Goal: Task Accomplishment & Management: Manage account settings

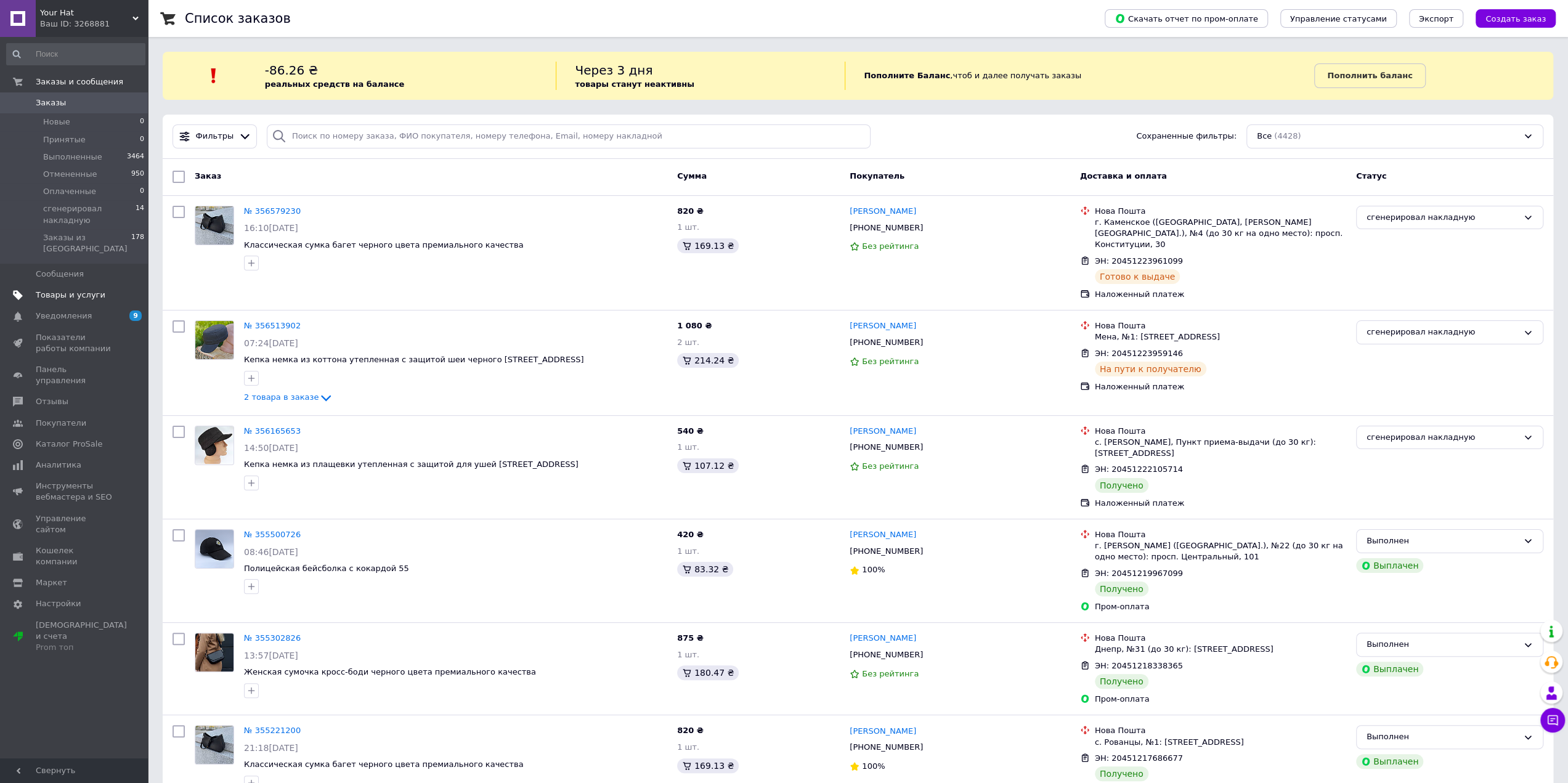
click at [89, 290] on span "Товары и услуги" at bounding box center [70, 295] width 70 height 11
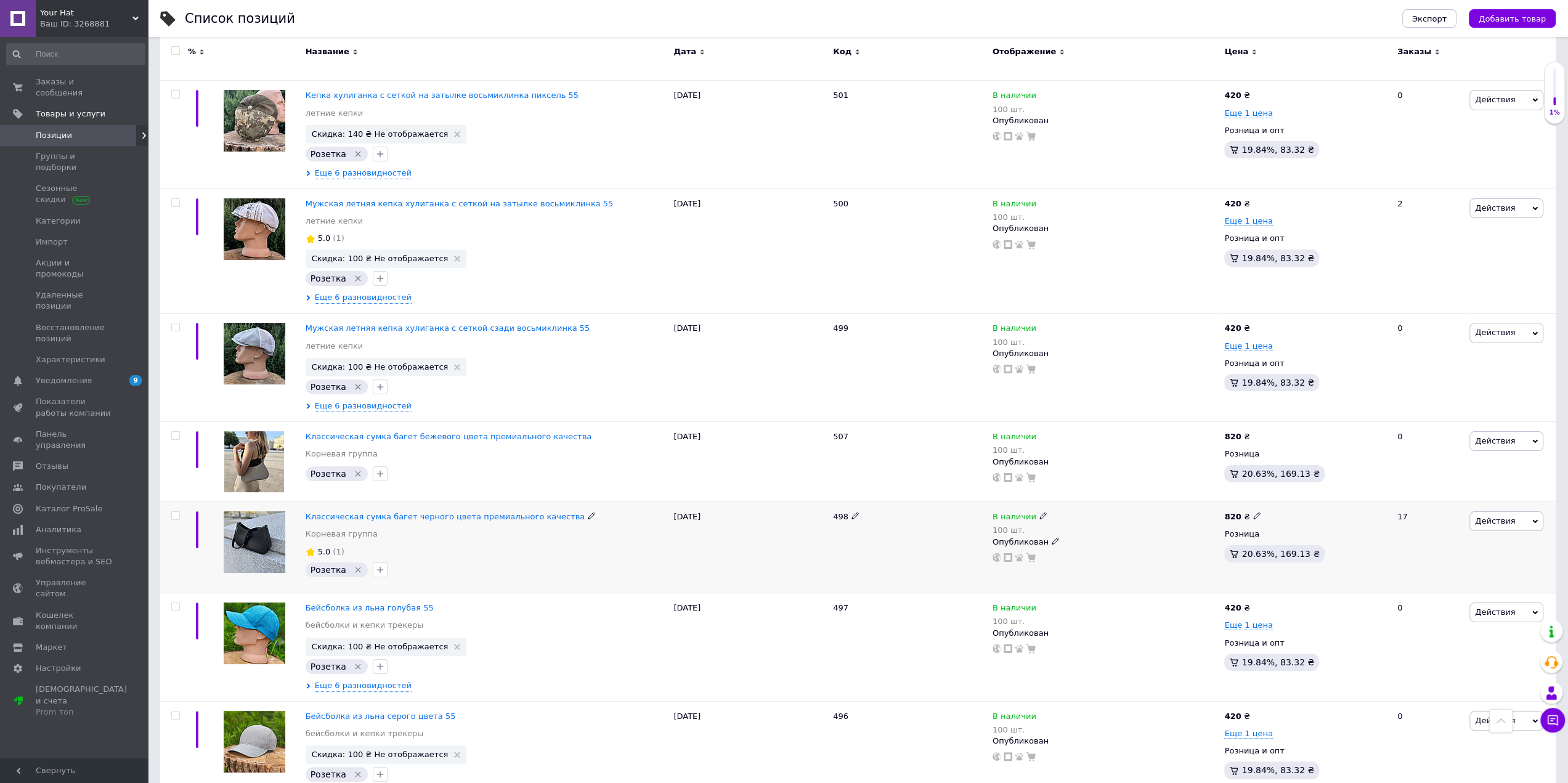
scroll to position [4620, 0]
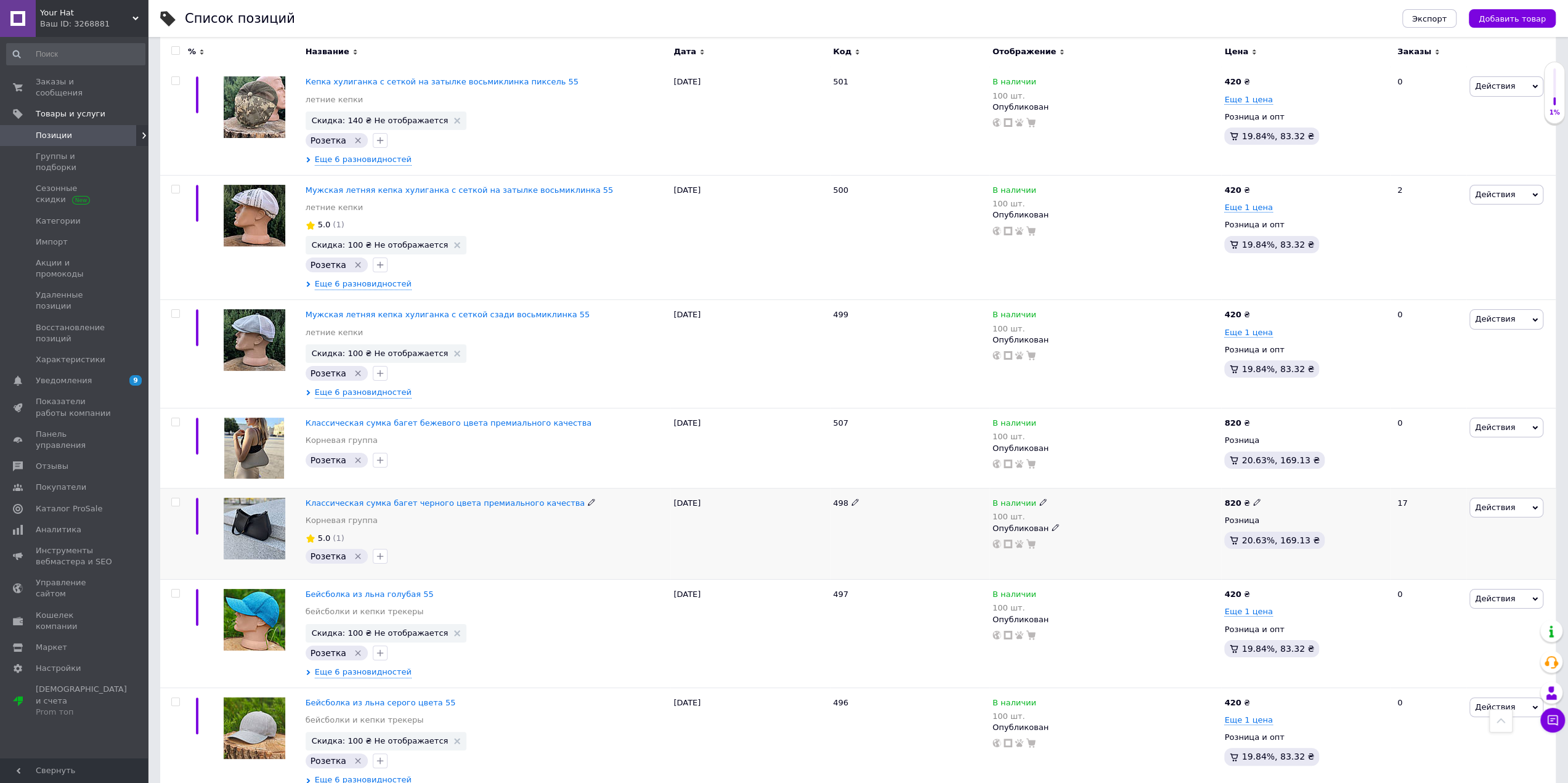
click at [1502, 503] on span "Действия" at bounding box center [1495, 507] width 40 height 9
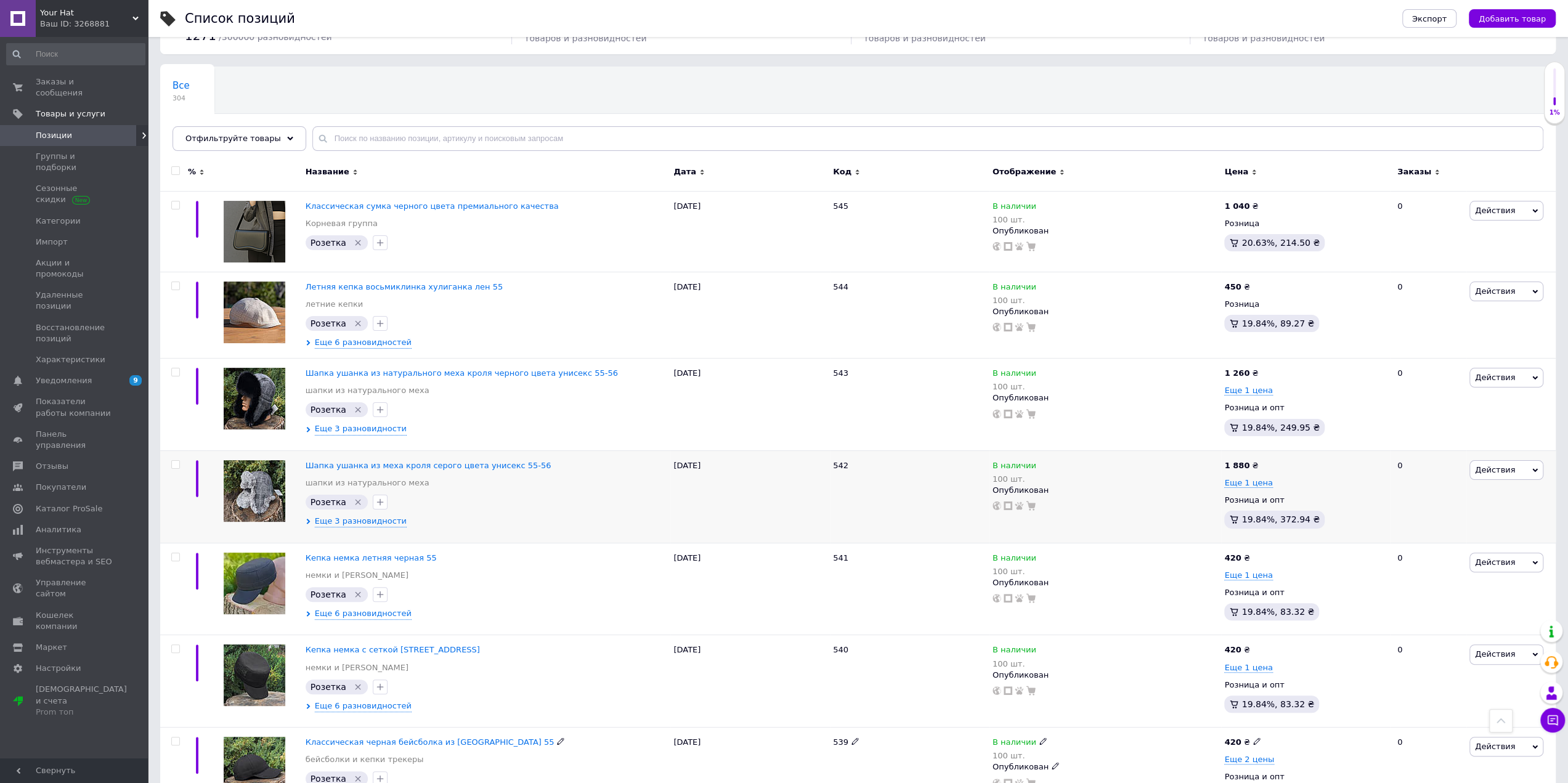
scroll to position [0, 0]
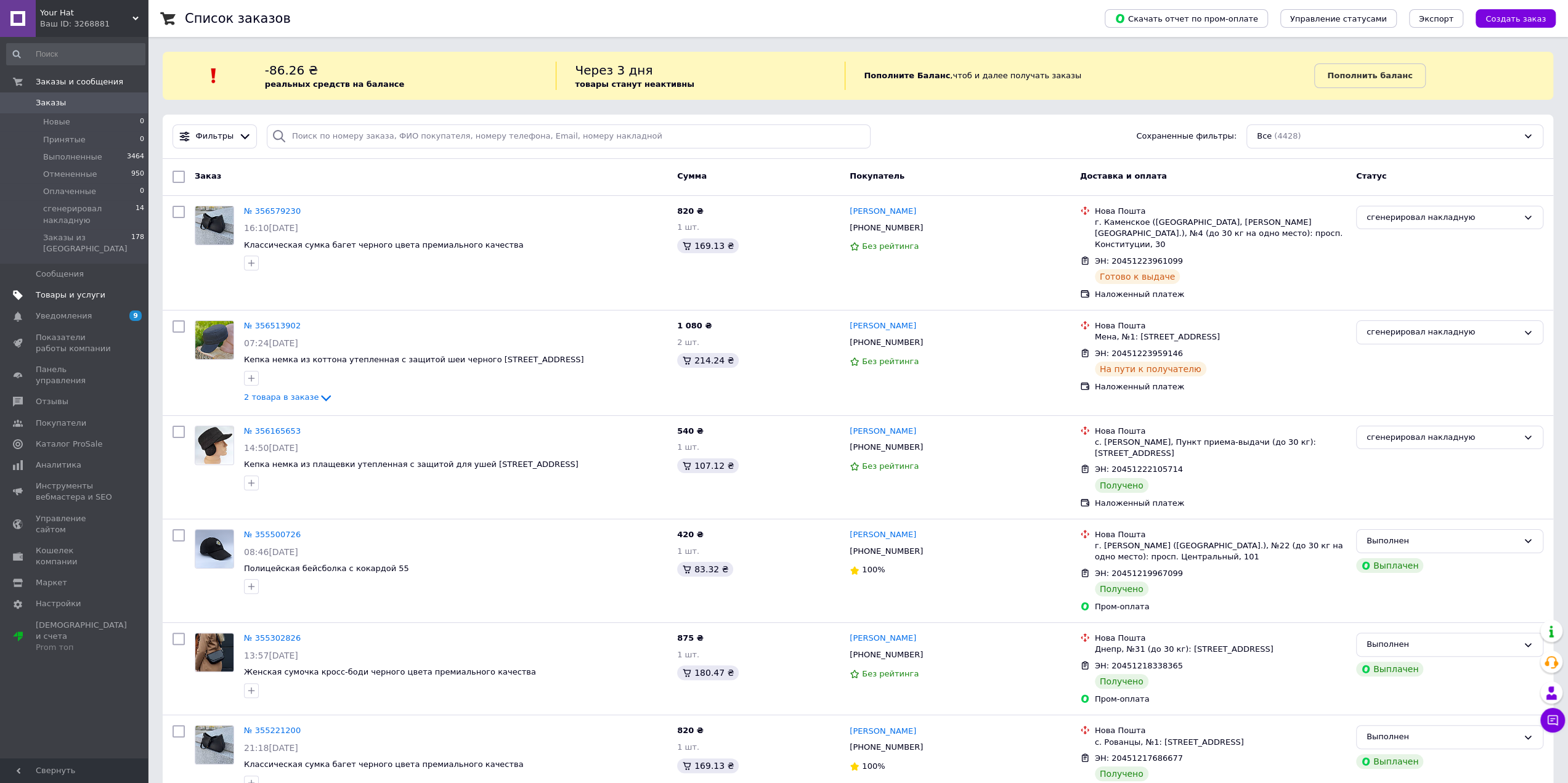
click at [73, 290] on span "Товары и услуги" at bounding box center [70, 295] width 70 height 11
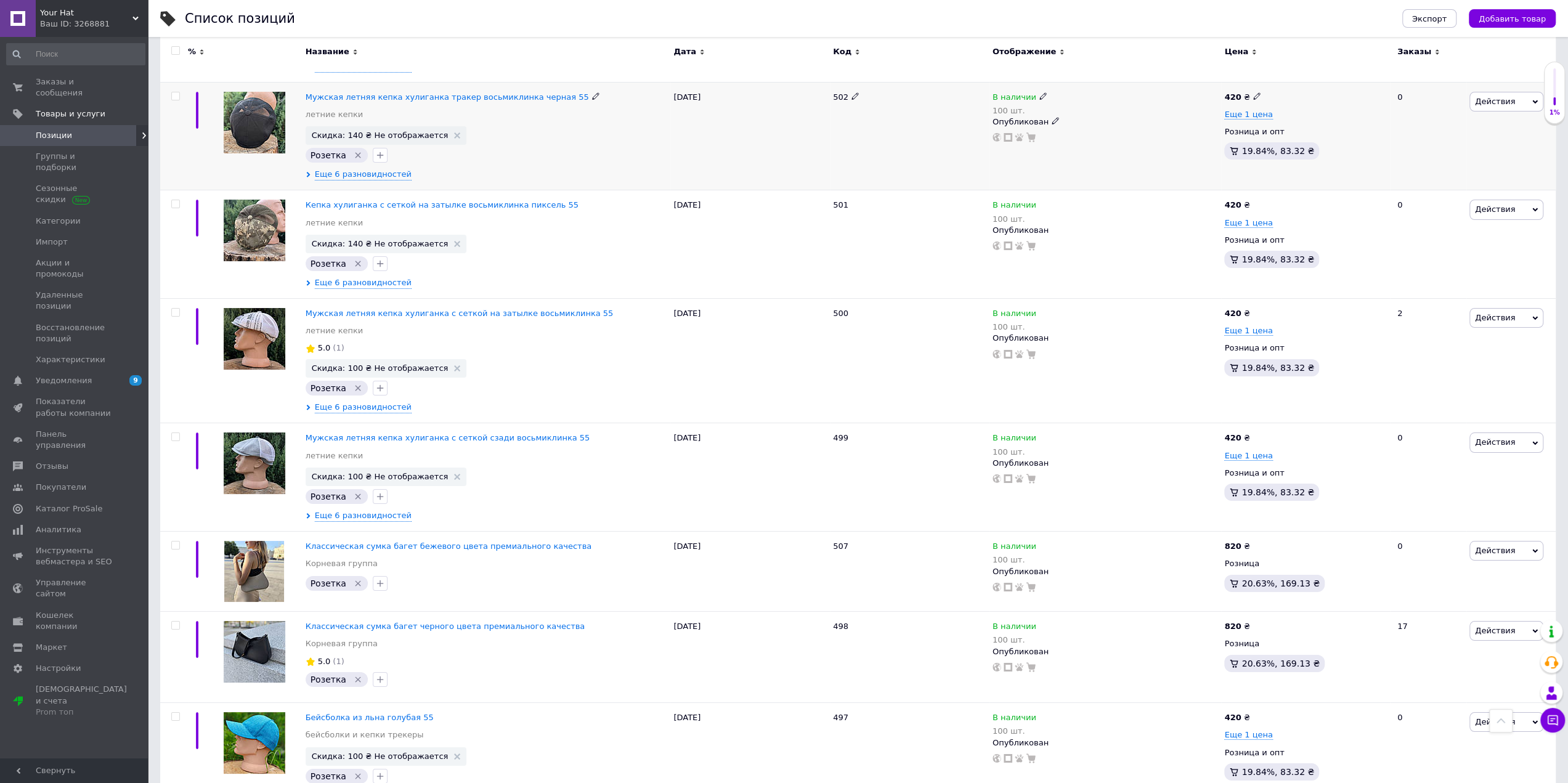
scroll to position [4805, 0]
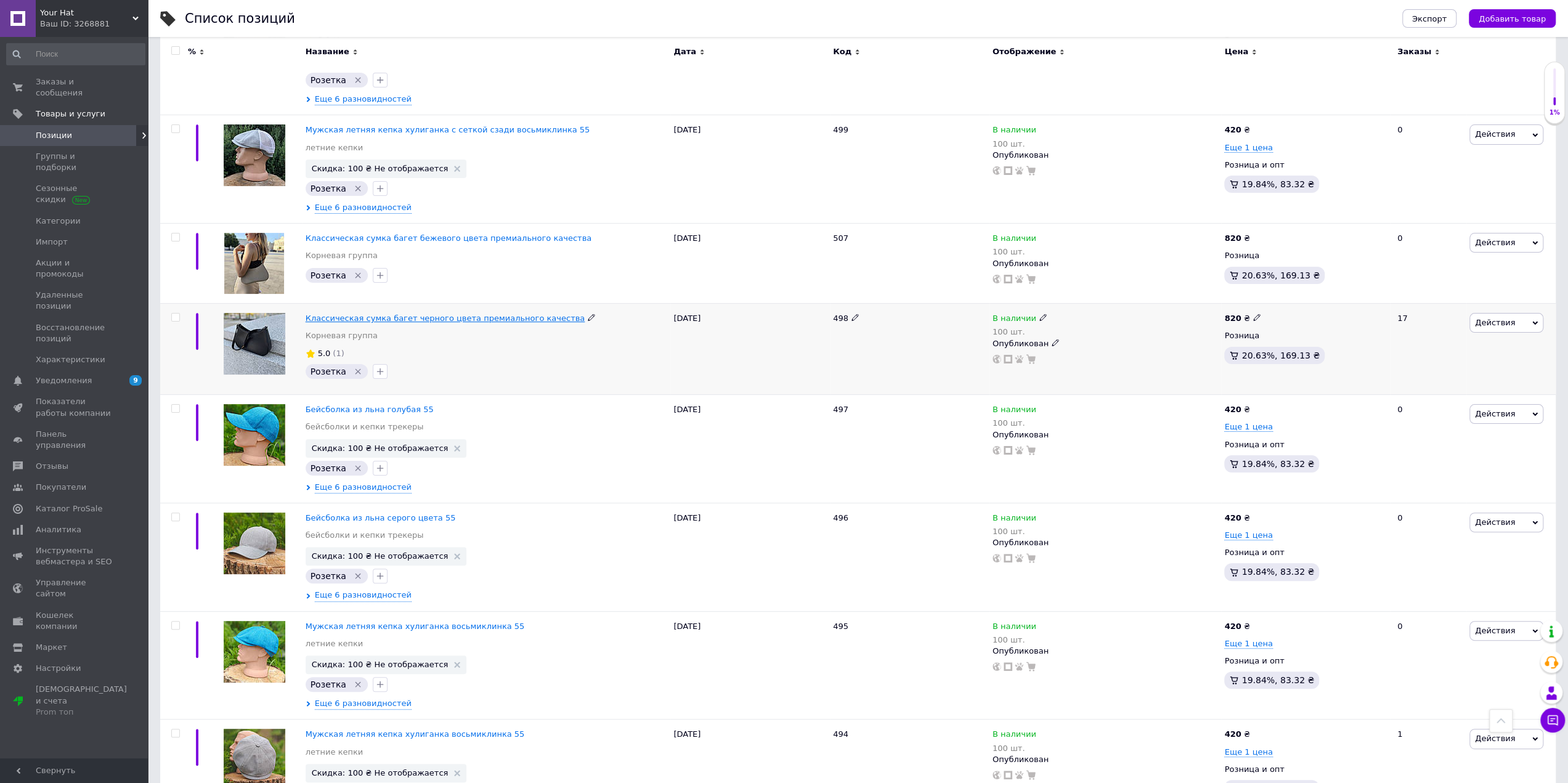
click at [369, 313] on span "Классическая сумка багет черного цвета премиального качества" at bounding box center [445, 318] width 280 height 9
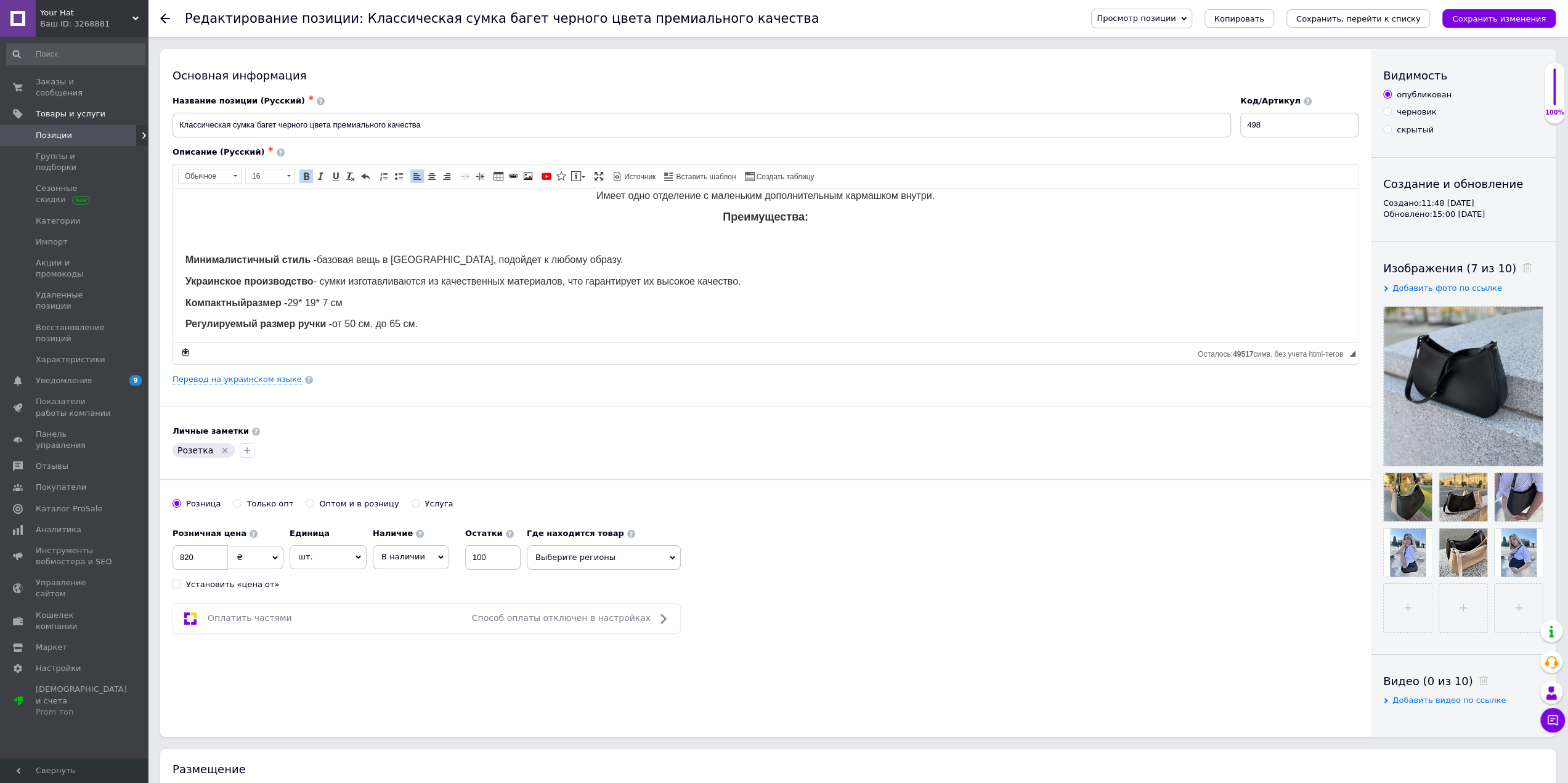
scroll to position [58, 0]
drag, startPoint x: 183, startPoint y: 256, endPoint x: 377, endPoint y: 259, distance: 194.0
click at [384, 260] on html "Классическая сумка багет черного цвета премиального качества Классическая сумка…" at bounding box center [766, 237] width 1185 height 211
drag, startPoint x: 190, startPoint y: 299, endPoint x: 417, endPoint y: 323, distance: 228.3
click at [417, 323] on body "Классическая сумка багет черного цвета премиального качества Классическая сумка…" at bounding box center [766, 237] width 1160 height 186
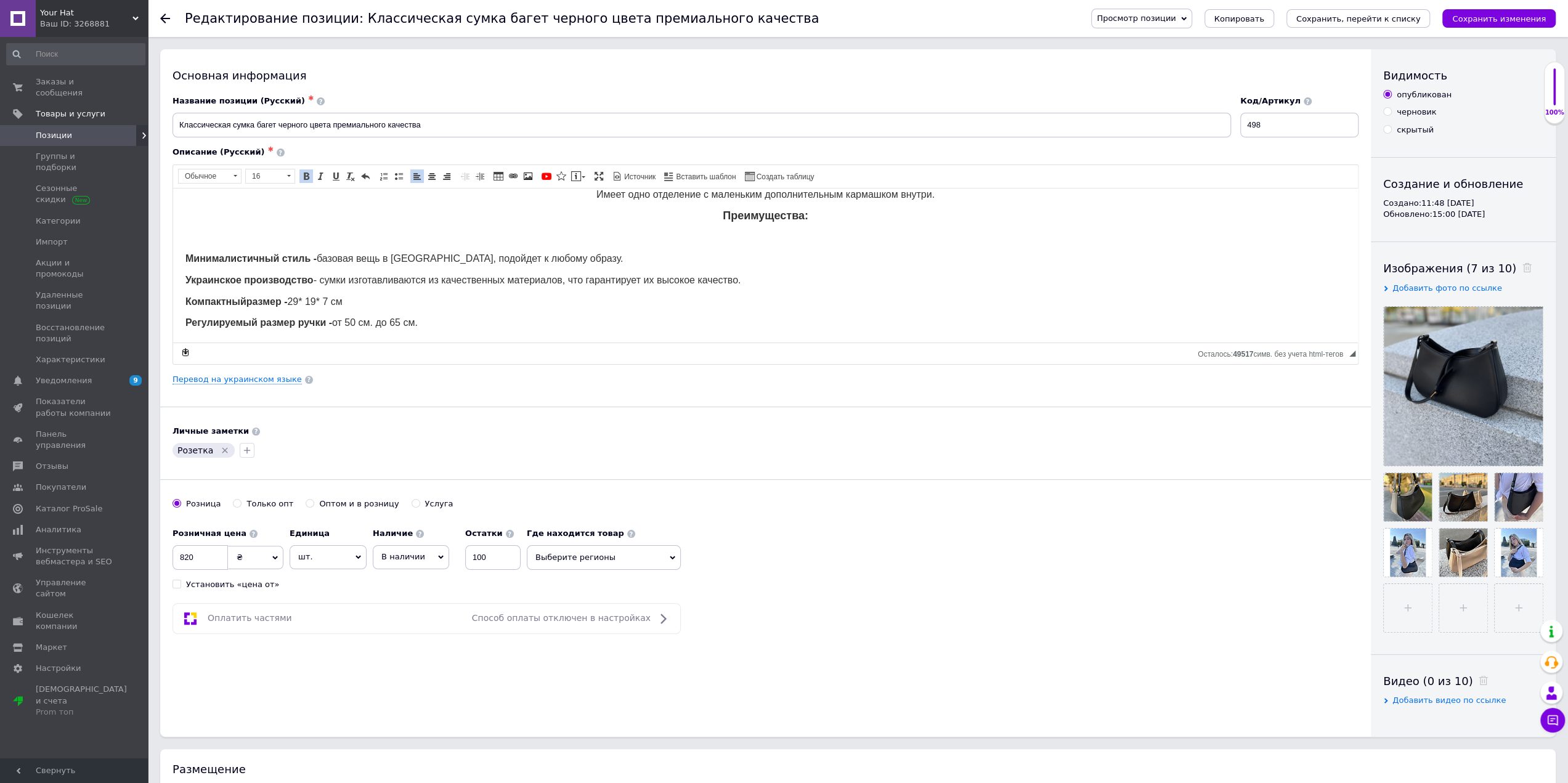
click at [179, 294] on html "Классическая сумка багет черного цвета премиального качества Классическая сумка…" at bounding box center [766, 237] width 1185 height 211
drag, startPoint x: 183, startPoint y: 299, endPoint x: 420, endPoint y: 319, distance: 237.8
click at [420, 319] on html "Классическая сумка багет черного цвета премиального качества Классическая сумка…" at bounding box center [766, 237] width 1185 height 211
copy body "Компактный размер - 29* 19 * 7 см Регулируемый размер ручки - от 50 см. до 65 с…"
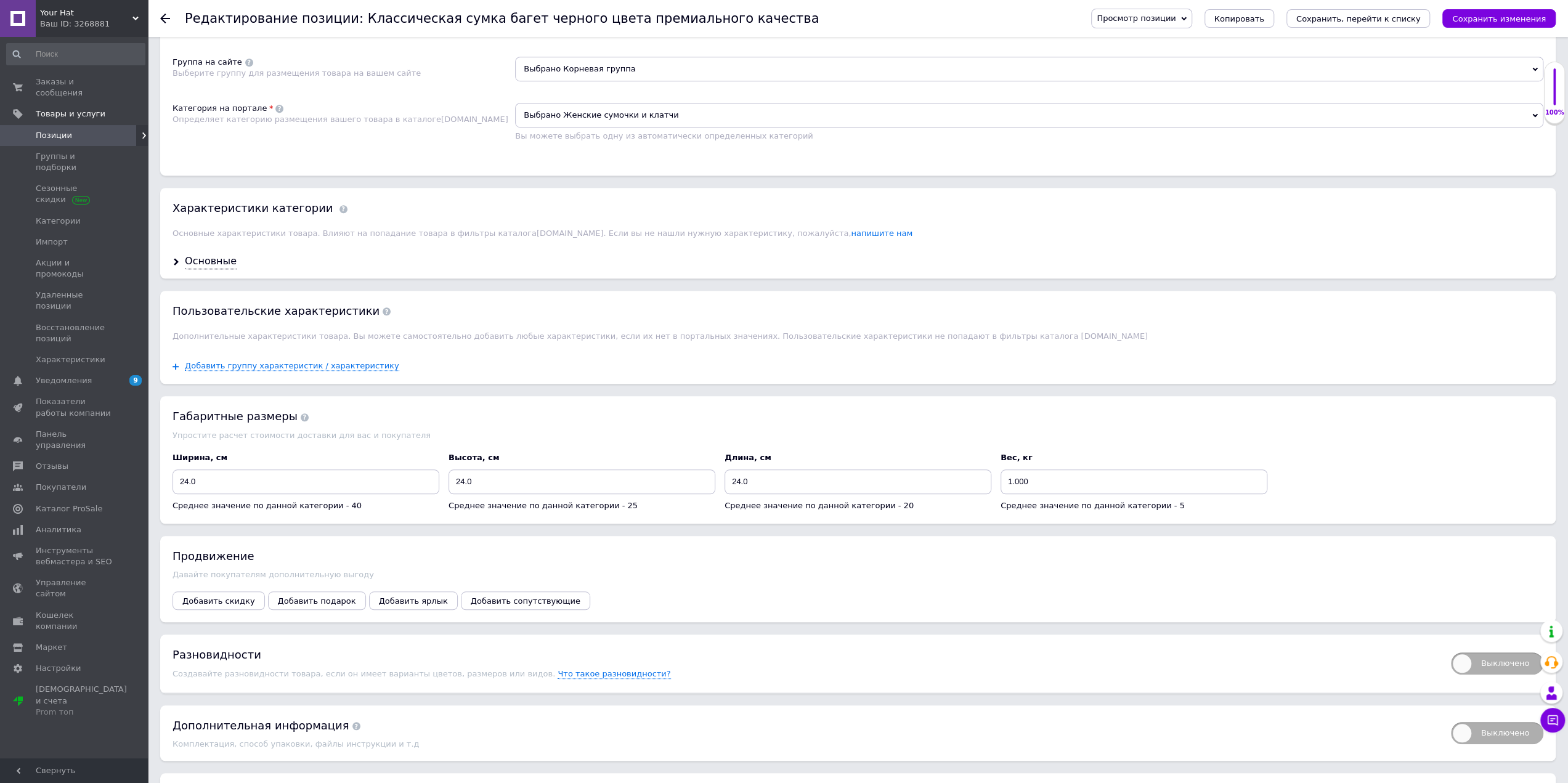
scroll to position [788, 0]
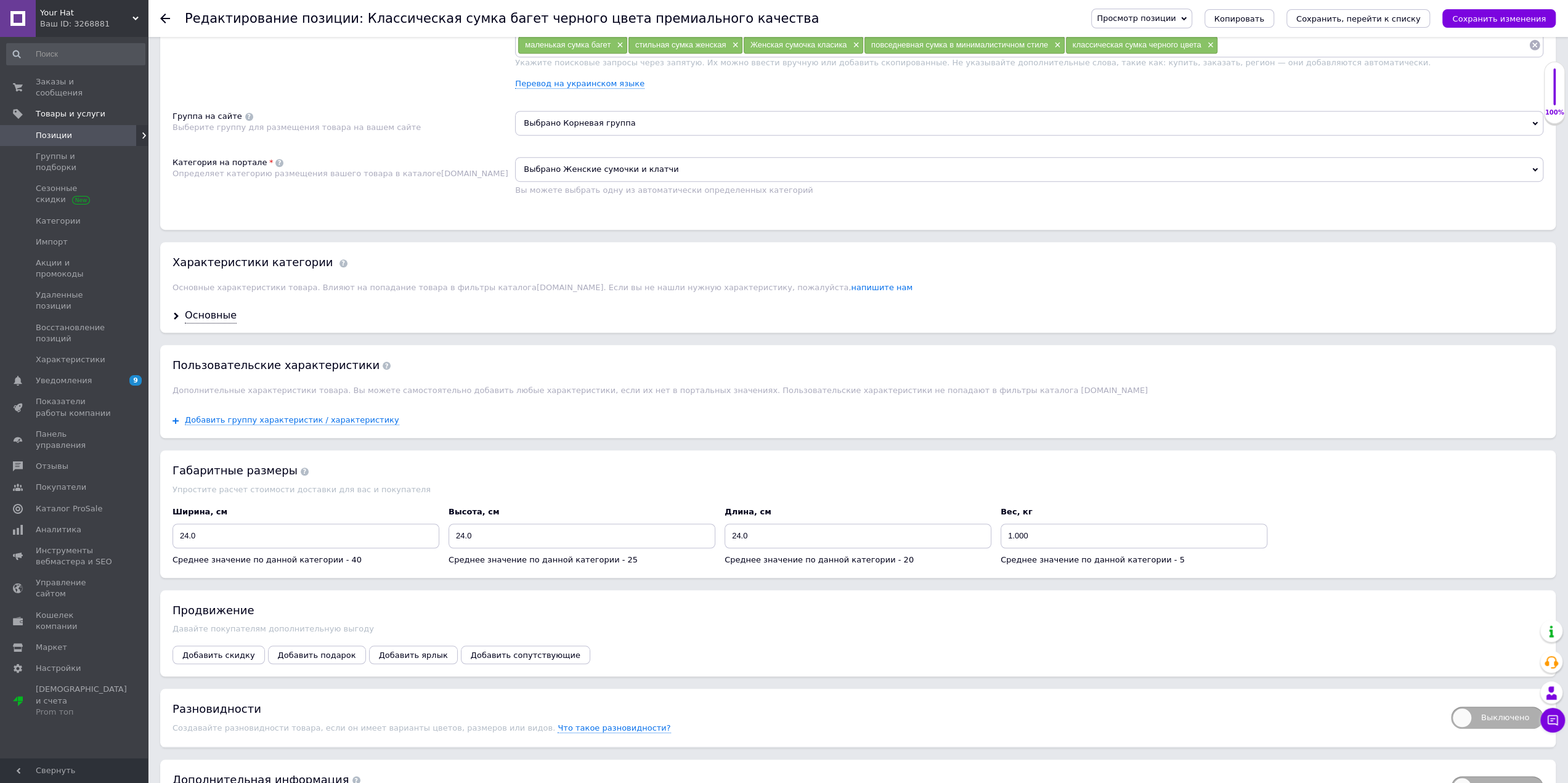
click at [201, 287] on span "Основные характеристики товара. Влияют на попадание товара в фильтры каталога […" at bounding box center [543, 287] width 740 height 9
click at [206, 309] on div "Основные" at bounding box center [211, 315] width 52 height 15
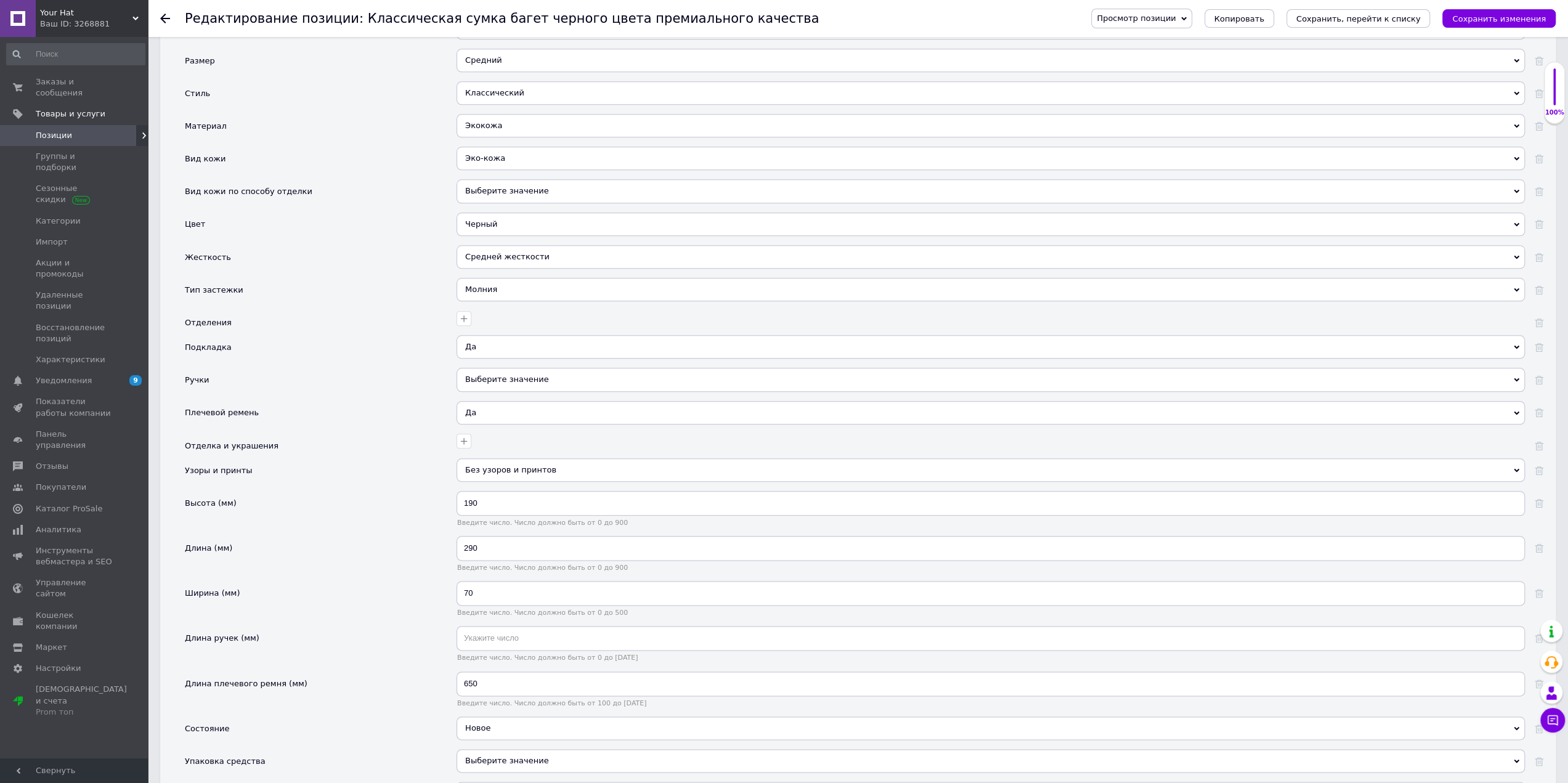
scroll to position [1341, 0]
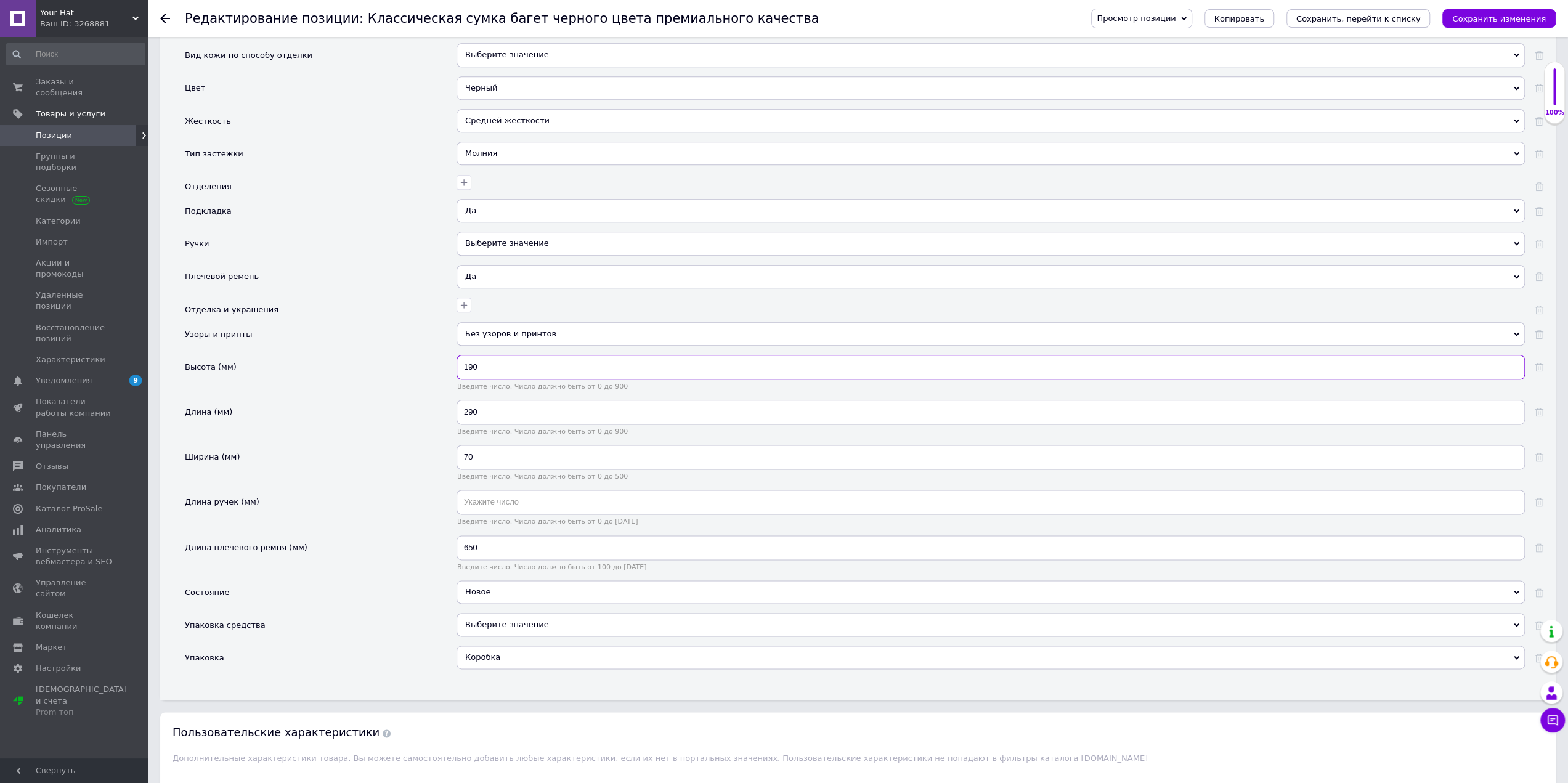
drag, startPoint x: 510, startPoint y: 349, endPoint x: 406, endPoint y: 333, distance: 105.2
click at [406, 333] on div "Производитель Выберите значение Страна производитель [GEOGRAPHIC_DATA] [GEOGRAP…" at bounding box center [864, 230] width 1359 height 898
drag, startPoint x: 499, startPoint y: 397, endPoint x: 368, endPoint y: 364, distance: 135.1
click at [358, 374] on div "Производитель Выберите значение Страна производитель [GEOGRAPHIC_DATA] [GEOGRAP…" at bounding box center [864, 230] width 1359 height 898
drag, startPoint x: 488, startPoint y: 443, endPoint x: 431, endPoint y: 422, distance: 60.7
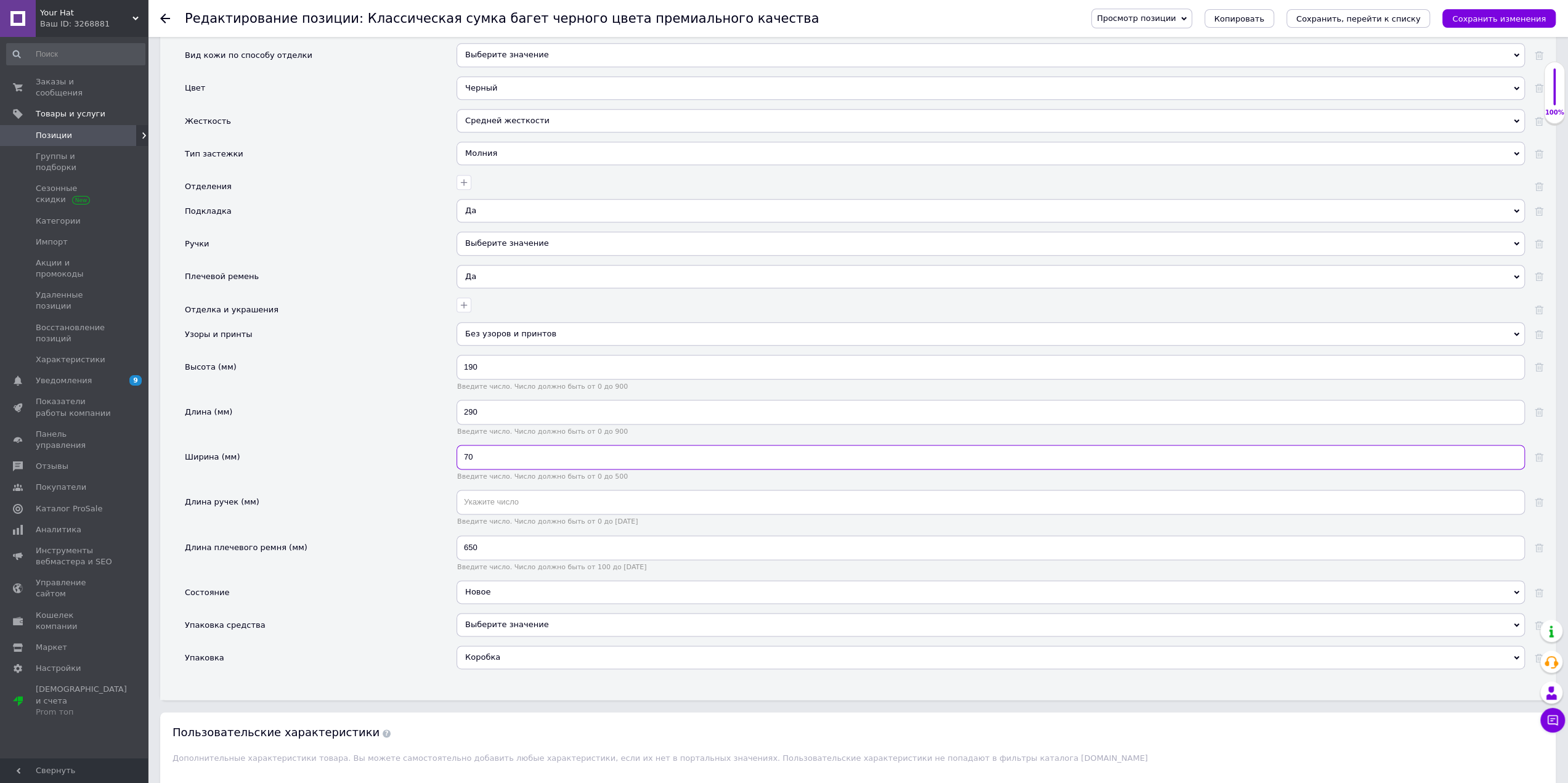
click at [431, 423] on div "Производитель Выберите значение Страна производитель [GEOGRAPHIC_DATA] [GEOGRAP…" at bounding box center [864, 230] width 1359 height 898
drag, startPoint x: 497, startPoint y: 534, endPoint x: 485, endPoint y: 450, distance: 84.9
click at [399, 537] on div "Длина плечевого ремня (мм) 650 Введите число. Число должно быть от 100 до [DATE]" at bounding box center [864, 558] width 1359 height 45
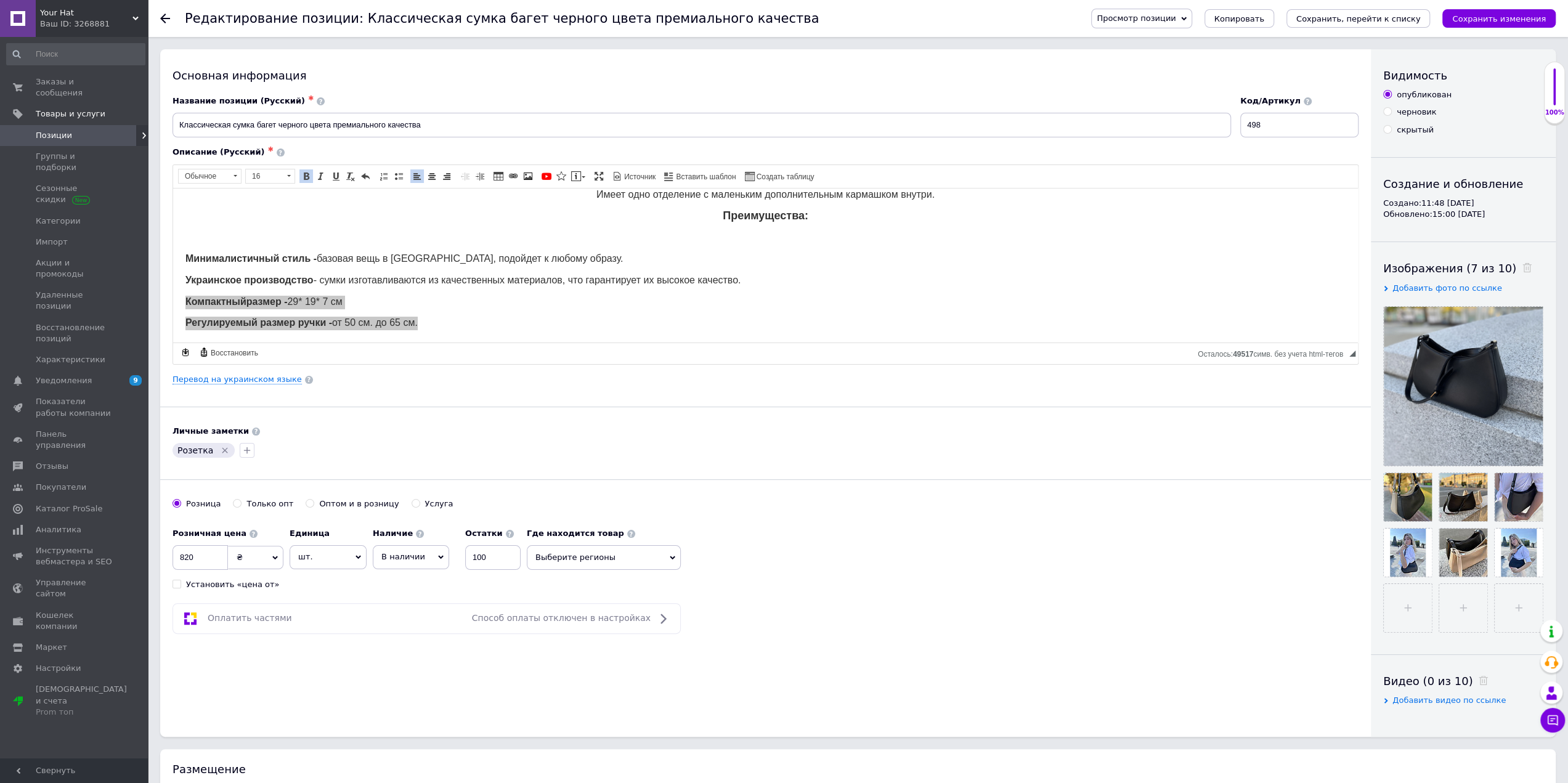
scroll to position [0, 0]
click at [1297, 123] on input "498" at bounding box center [1299, 125] width 118 height 24
